Goal: Transaction & Acquisition: Download file/media

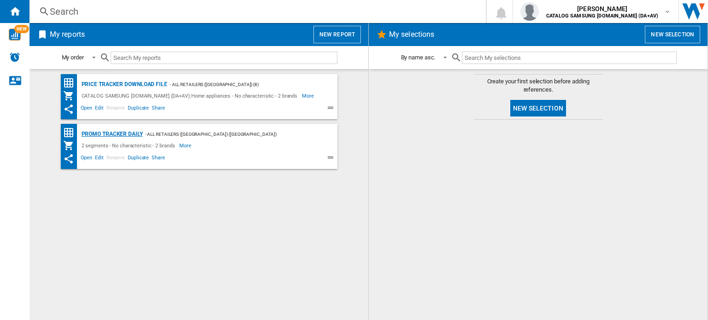
click at [137, 132] on div "Promo Tracker Daily" at bounding box center [111, 135] width 64 height 12
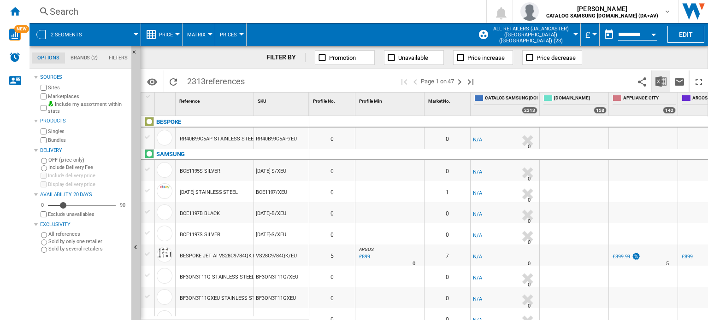
click at [664, 84] on img "Download in Excel" at bounding box center [661, 81] width 11 height 11
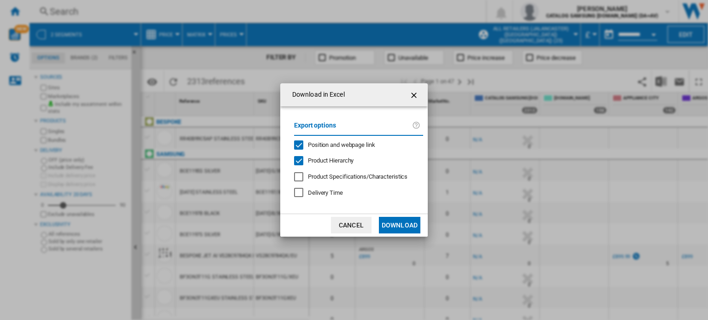
click at [399, 224] on button "Download" at bounding box center [399, 225] width 41 height 17
